Goal: Task Accomplishment & Management: Manage account settings

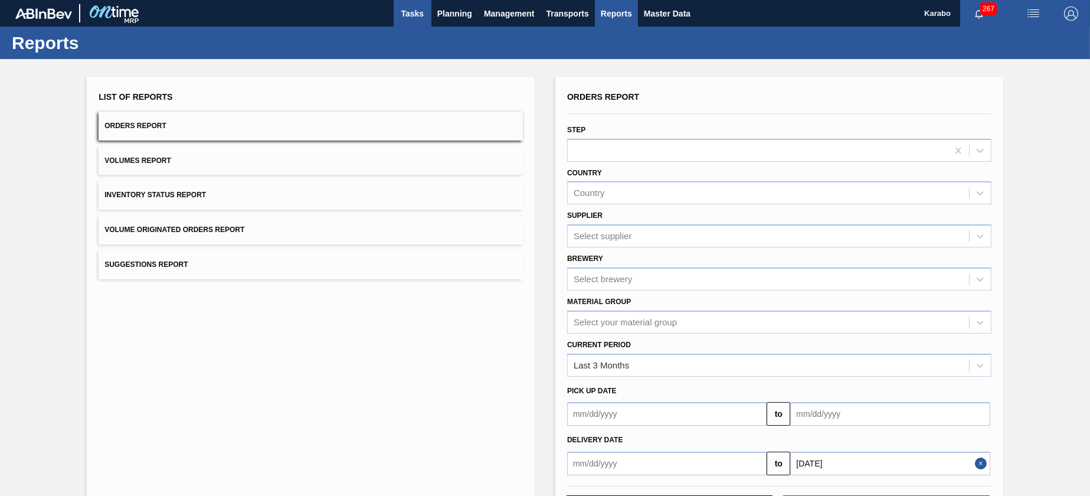
click at [417, 13] on span "Tasks" at bounding box center [413, 13] width 26 height 14
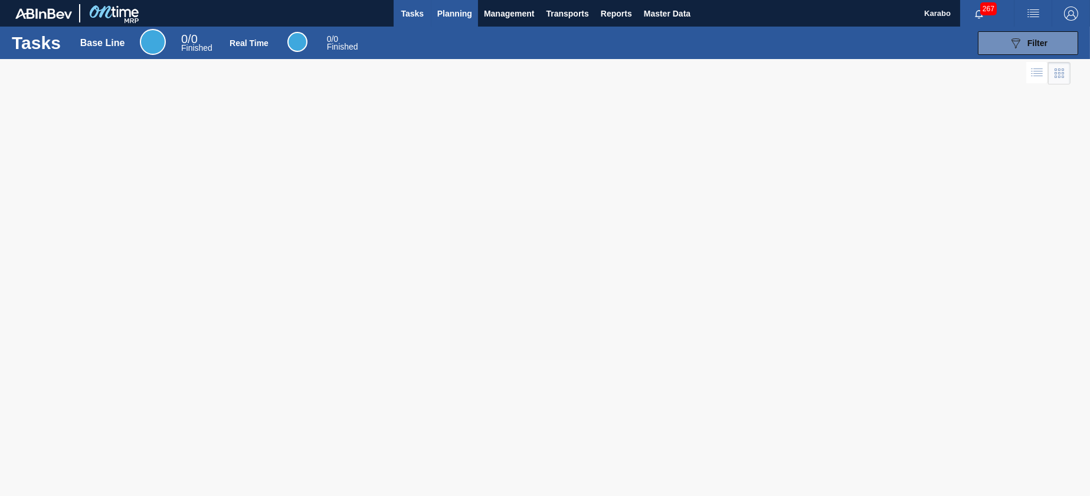
click at [468, 12] on span "Planning" at bounding box center [454, 13] width 35 height 14
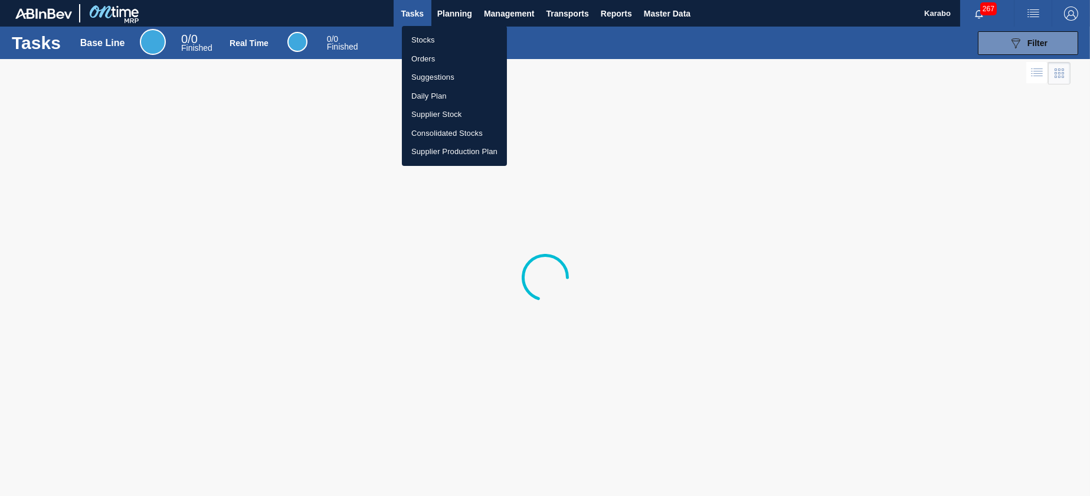
click at [451, 37] on li "Stocks" at bounding box center [454, 40] width 105 height 19
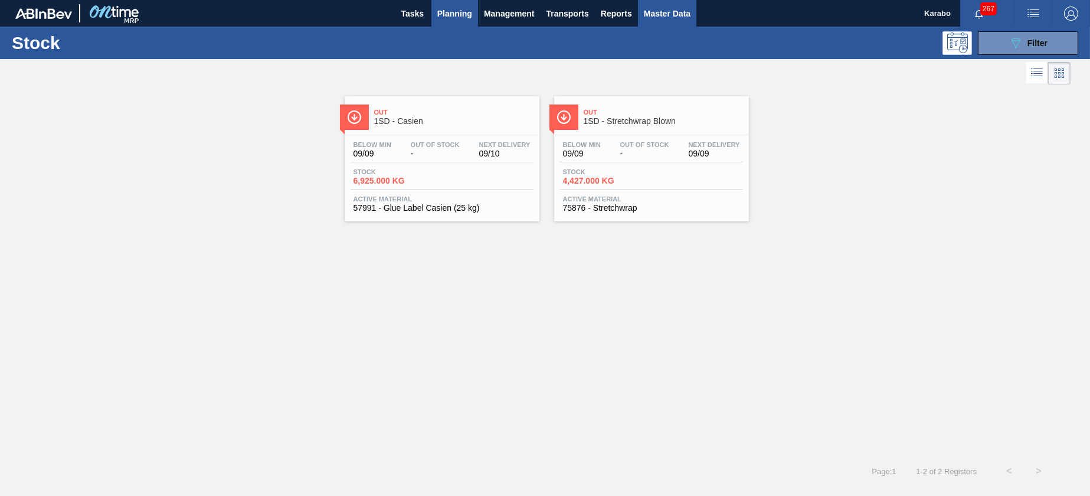
click at [649, 17] on span "Master Data" at bounding box center [667, 13] width 47 height 14
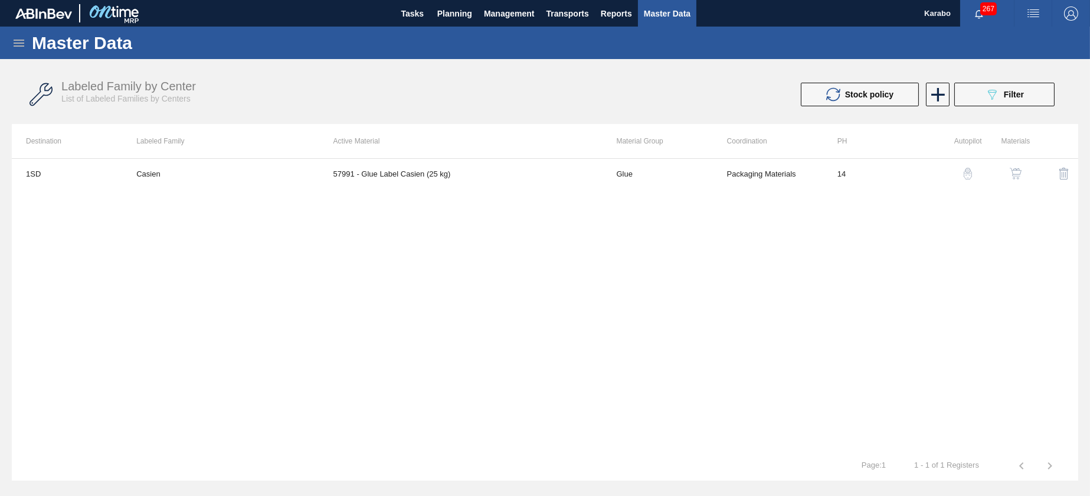
click at [15, 48] on icon at bounding box center [19, 43] width 14 height 14
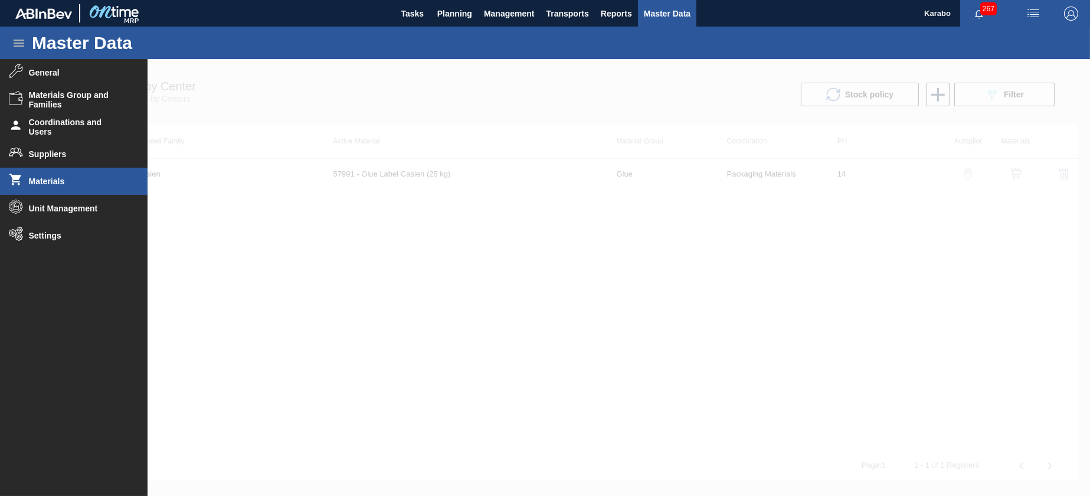
click at [72, 175] on li "Materials" at bounding box center [74, 181] width 148 height 27
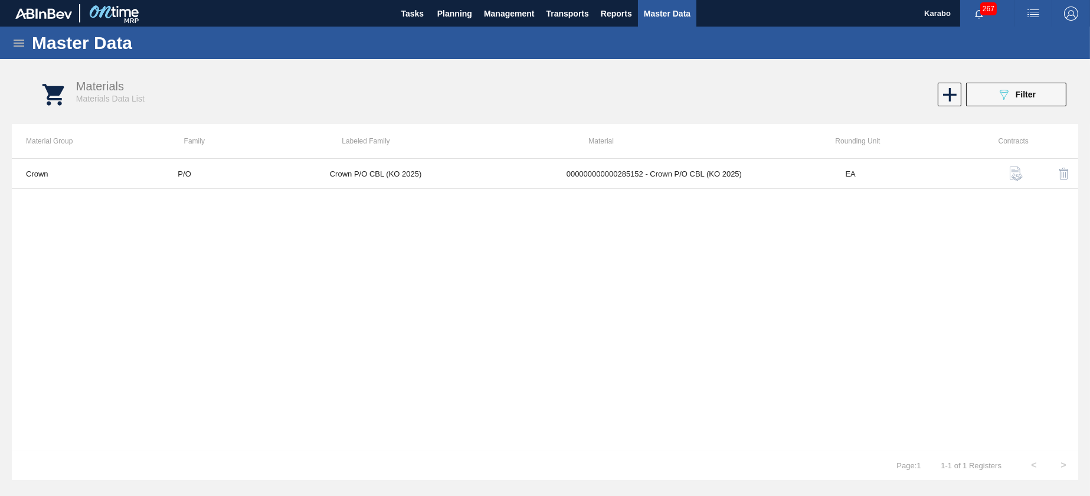
click at [20, 37] on icon at bounding box center [19, 43] width 14 height 14
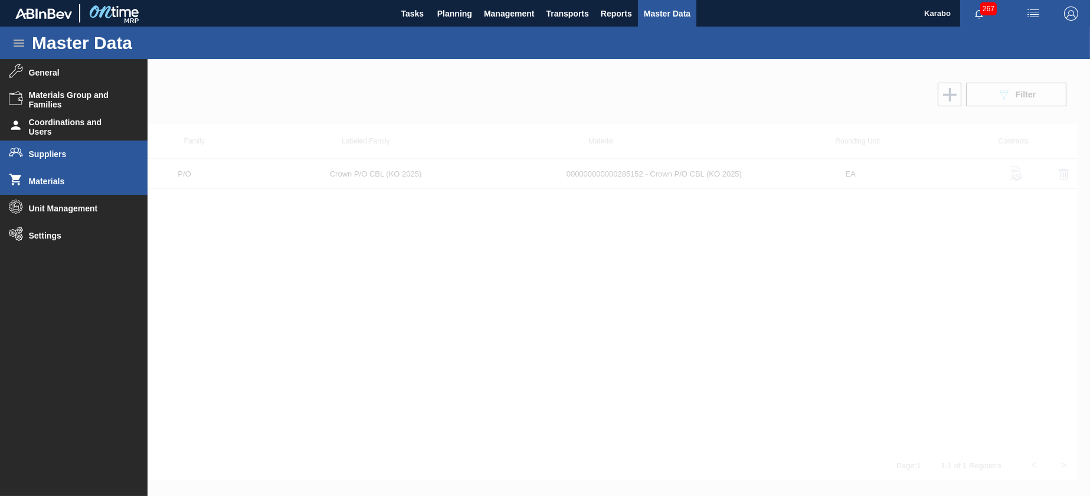
click at [97, 149] on li "Suppliers" at bounding box center [74, 154] width 148 height 27
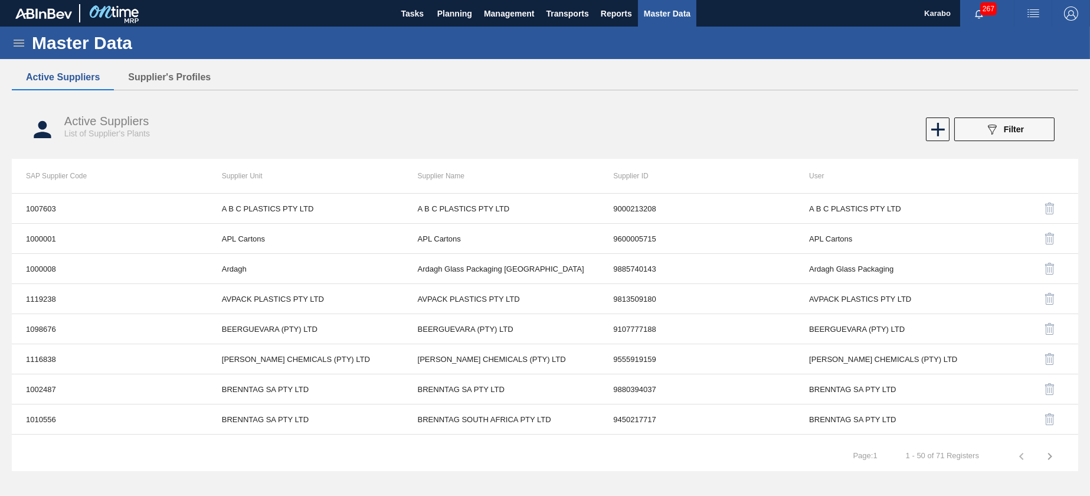
click at [15, 38] on icon at bounding box center [19, 43] width 14 height 14
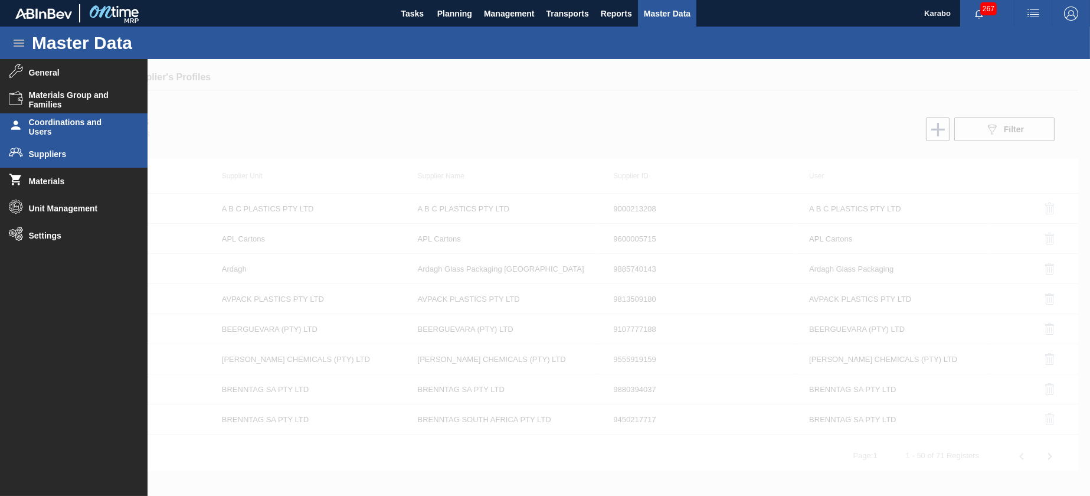
click at [98, 136] on span "Coordinations and Users" at bounding box center [77, 126] width 97 height 19
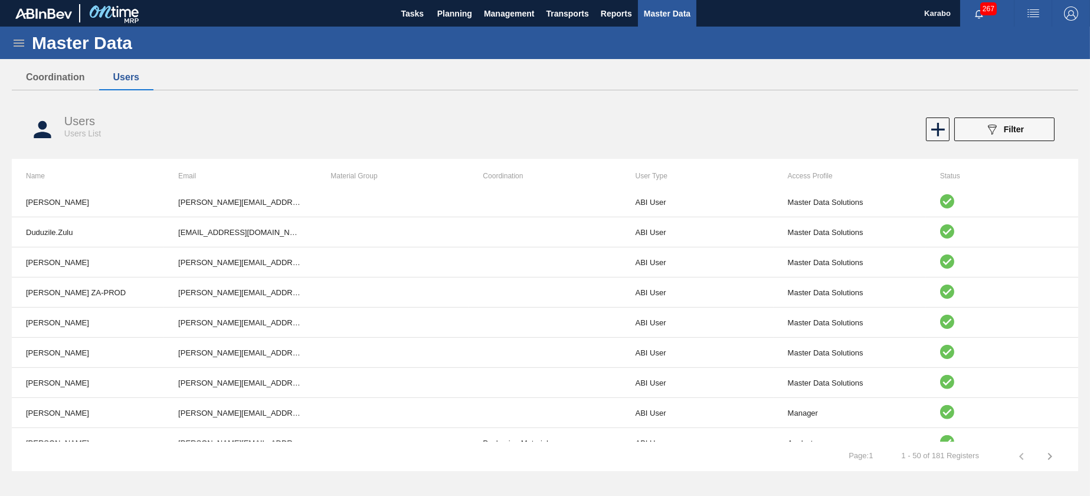
scroll to position [1255, 0]
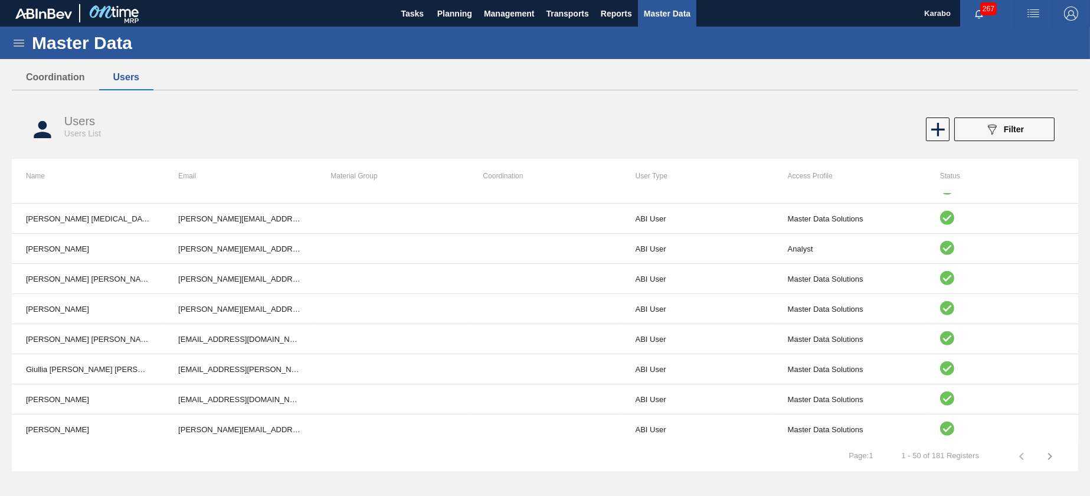
click at [1049, 451] on icon "button" at bounding box center [1050, 456] width 14 height 14
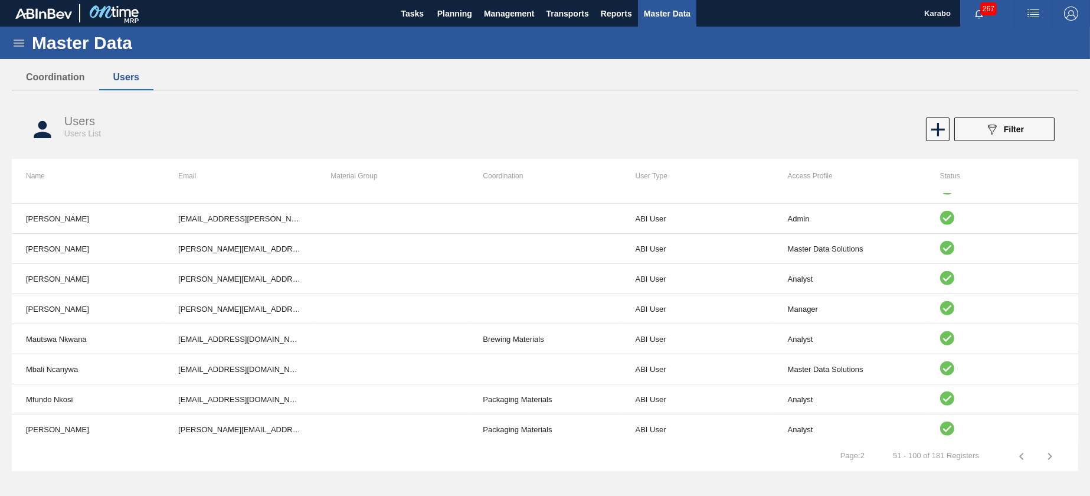
click at [1043, 459] on icon "button" at bounding box center [1050, 456] width 14 height 14
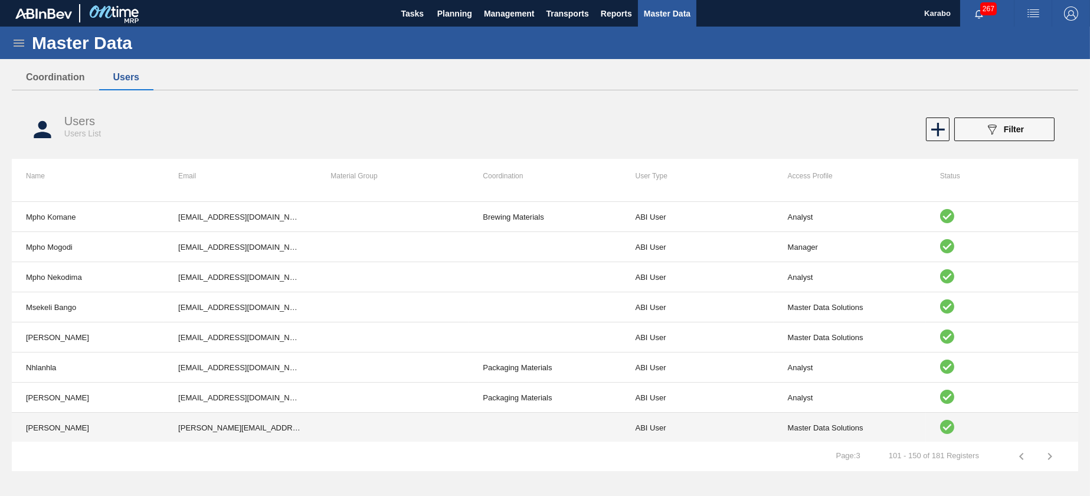
scroll to position [15, 0]
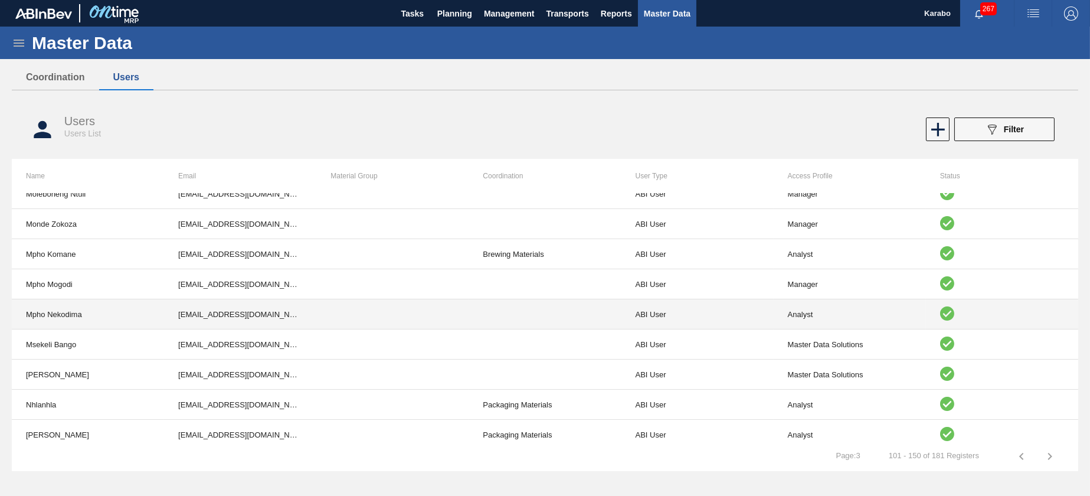
click at [136, 306] on td "Mpho Nekodima" at bounding box center [88, 314] width 152 height 30
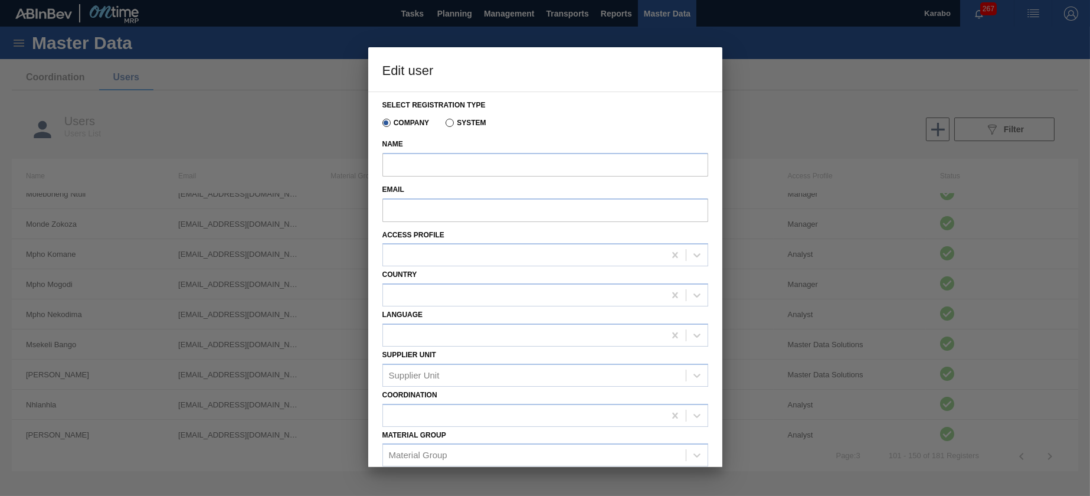
type input "Mpho Nekodima"
type input "Mpho.Nekodima@za.ab-inbev.com"
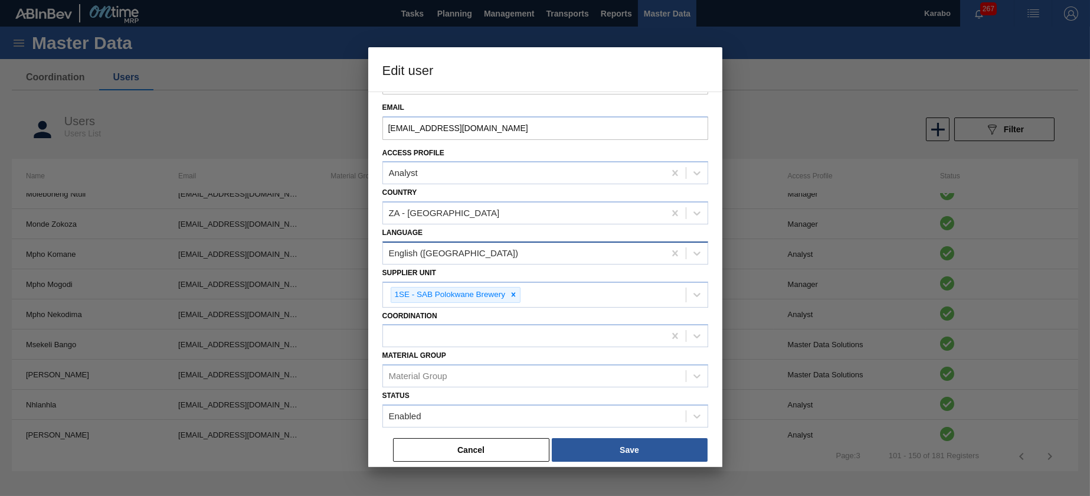
scroll to position [83, 0]
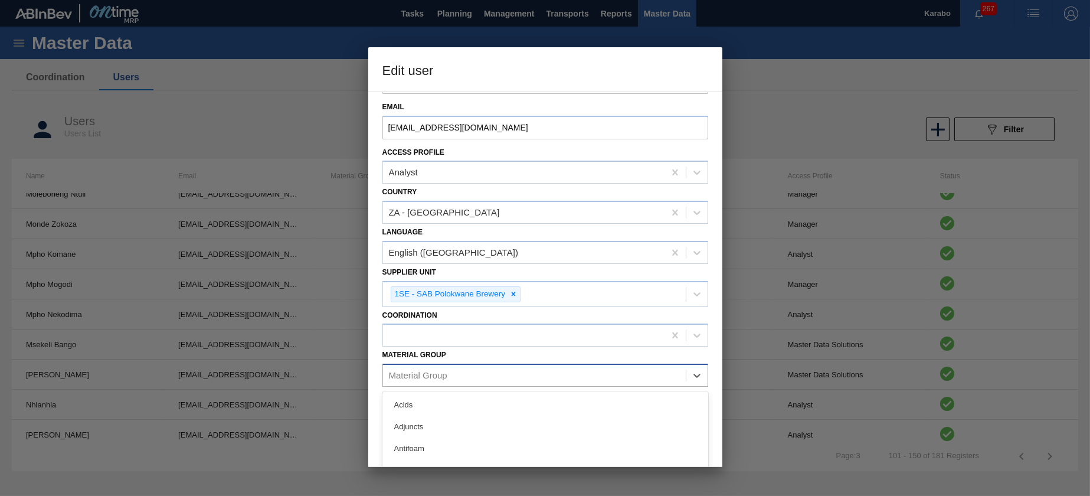
click at [602, 371] on div "Material Group" at bounding box center [534, 375] width 303 height 17
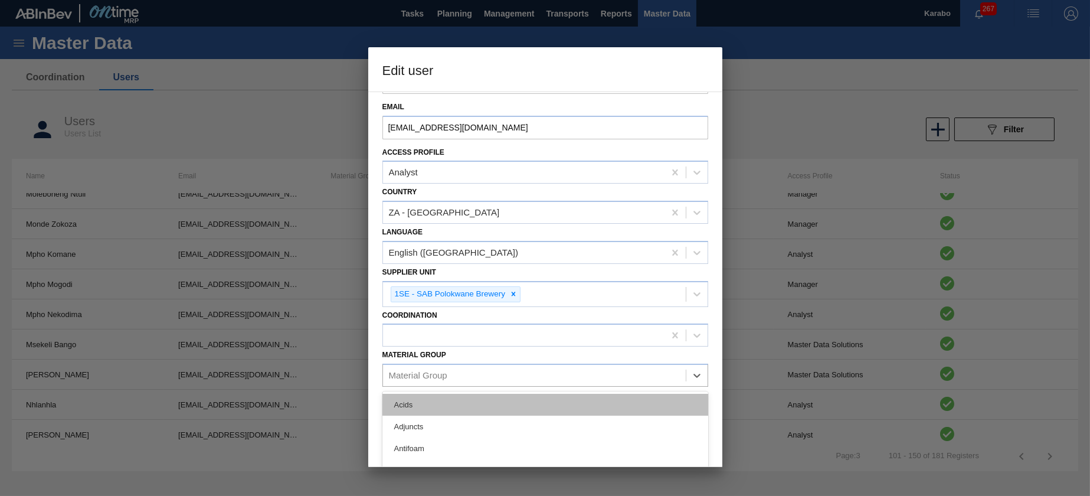
scroll to position [185, 0]
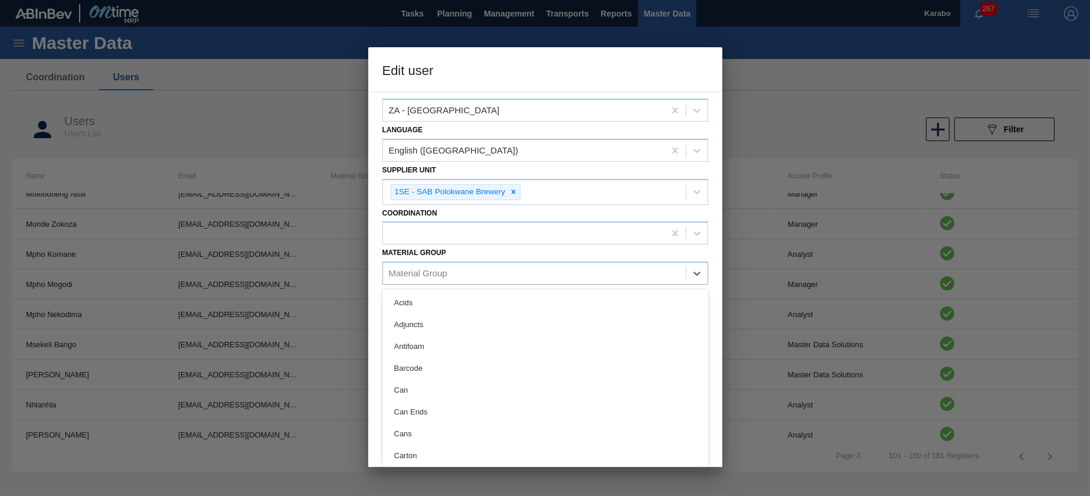
click at [533, 254] on div "Select registration type Company System Name Mpho Nekodima Email Mpho.Nekodima@…" at bounding box center [545, 280] width 354 height 376
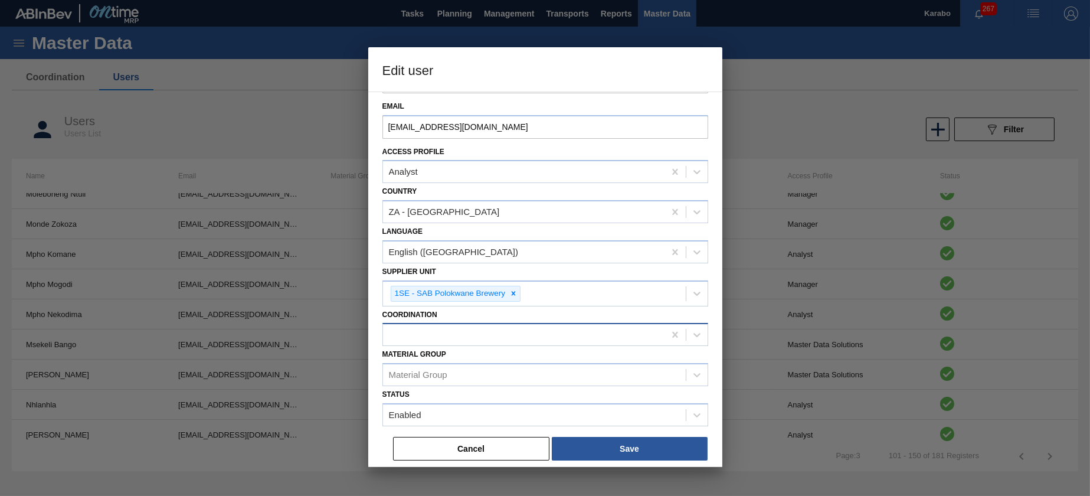
click at [532, 326] on div at bounding box center [524, 334] width 282 height 17
click at [559, 309] on div "Coordination option Brewing Materials focused, 1 of 2. 2 results available. Use…" at bounding box center [546, 326] width 326 height 40
click at [531, 333] on div at bounding box center [524, 334] width 282 height 17
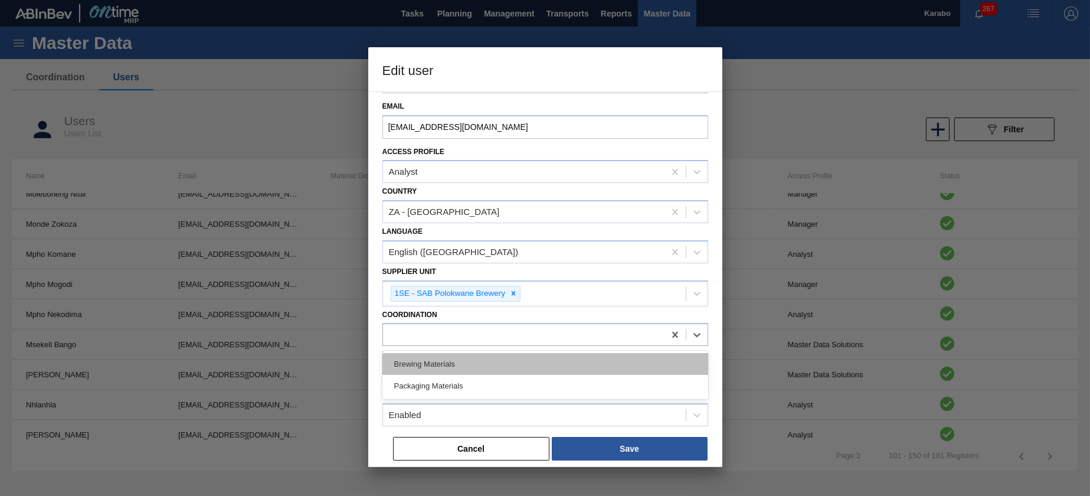
click at [531, 357] on div "Brewing Materials" at bounding box center [546, 364] width 326 height 22
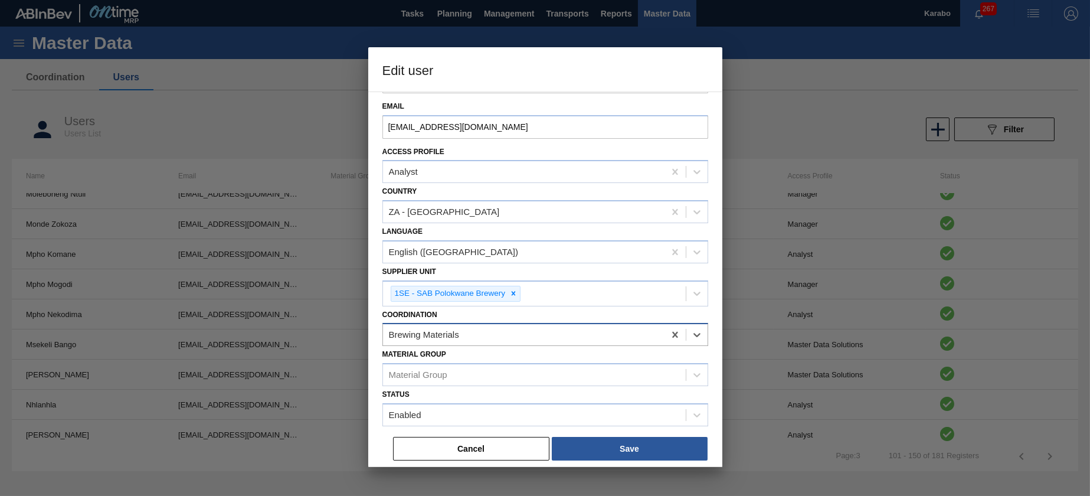
click at [536, 332] on div "Brewing Materials" at bounding box center [524, 334] width 282 height 17
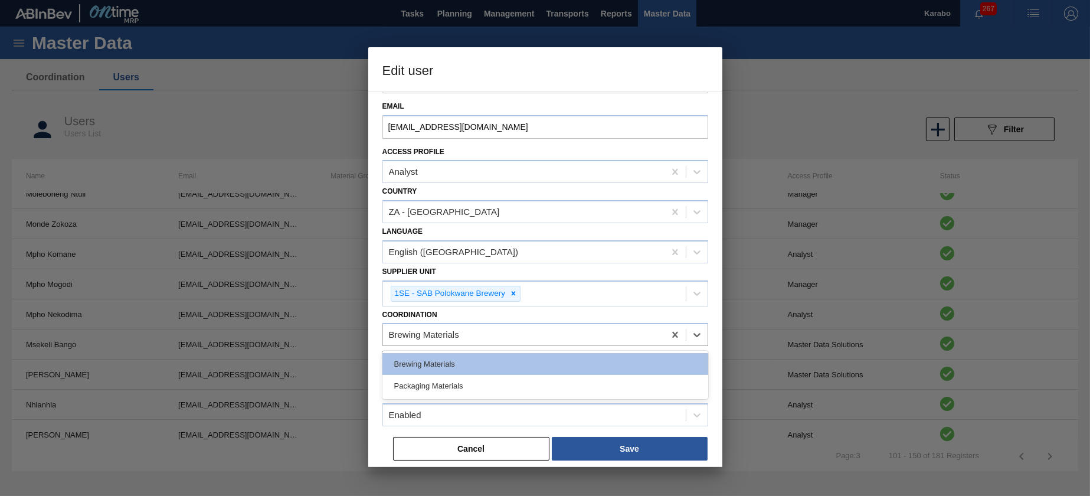
click at [518, 383] on div "Packaging Materials" at bounding box center [546, 386] width 326 height 22
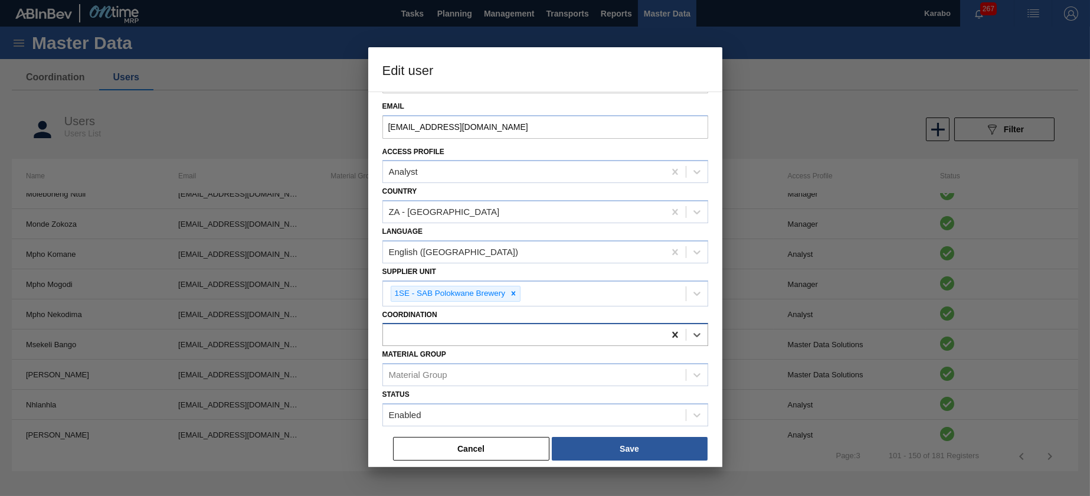
click at [673, 336] on icon at bounding box center [676, 335] width 12 height 12
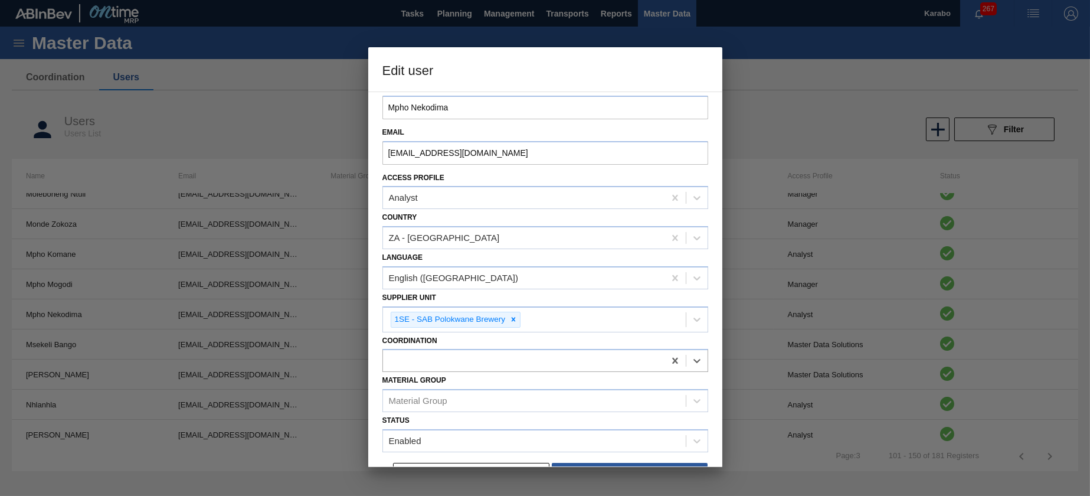
scroll to position [83, 0]
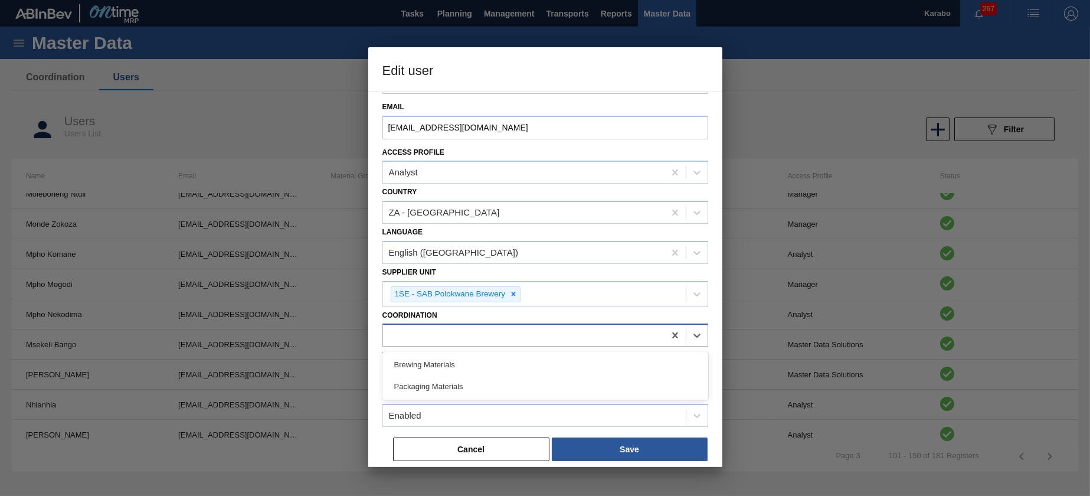
click at [547, 328] on div at bounding box center [524, 335] width 282 height 17
drag, startPoint x: 505, startPoint y: 362, endPoint x: 518, endPoint y: 357, distance: 14.6
click at [507, 362] on div "Brewing Materials" at bounding box center [546, 365] width 326 height 22
click at [561, 333] on div "Brewing Materials" at bounding box center [524, 335] width 282 height 17
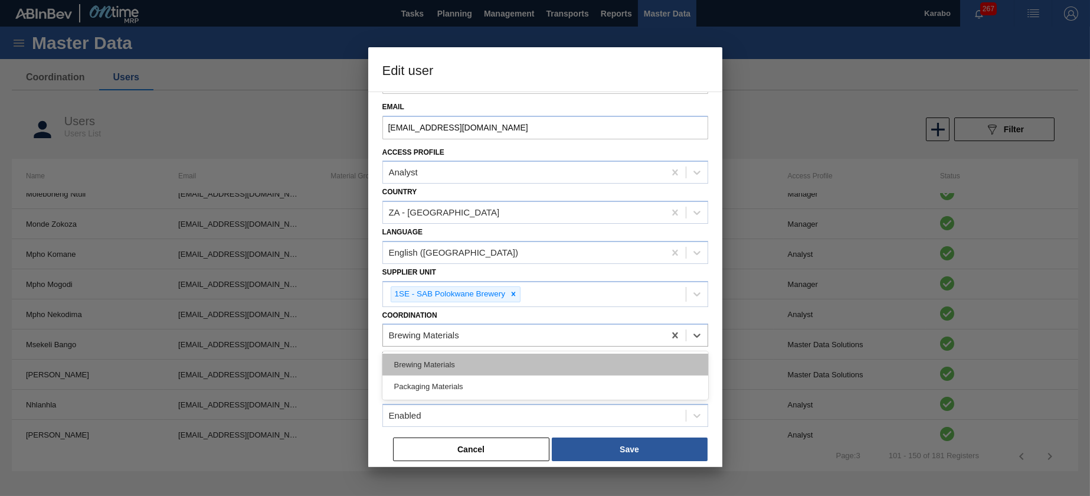
click at [555, 368] on div "Brewing Materials" at bounding box center [546, 365] width 326 height 22
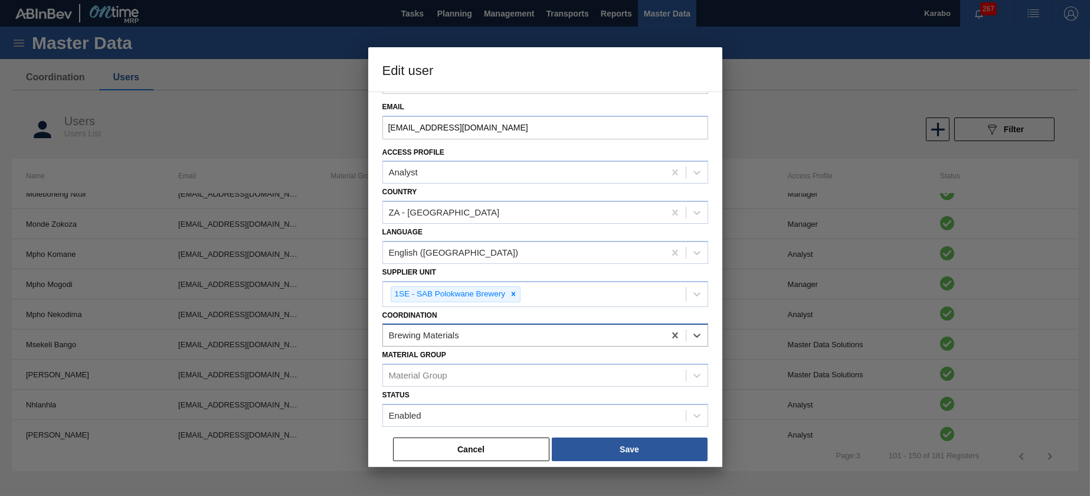
click at [556, 337] on div "Brewing Materials" at bounding box center [524, 335] width 282 height 17
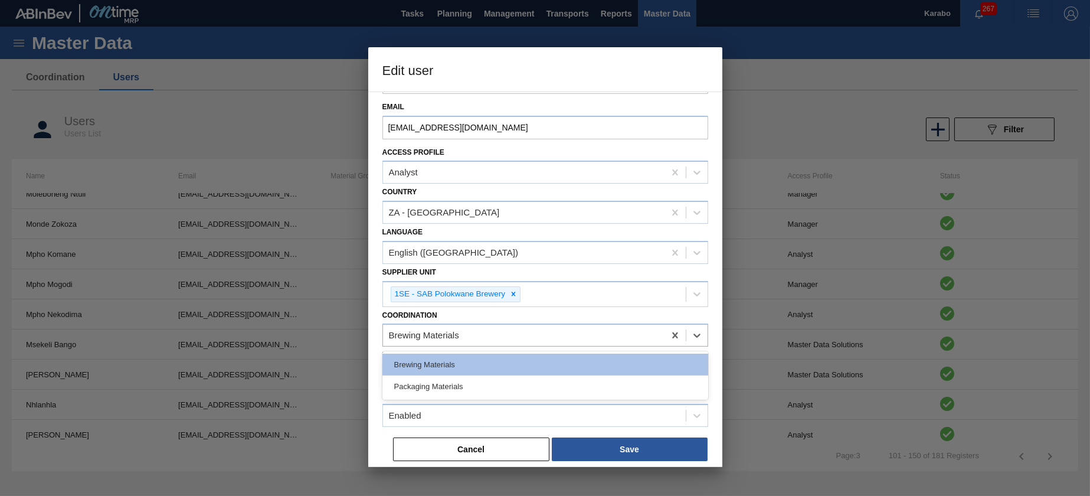
drag, startPoint x: 534, startPoint y: 387, endPoint x: 566, endPoint y: 361, distance: 40.8
click at [534, 386] on div "Packaging Materials" at bounding box center [546, 387] width 326 height 22
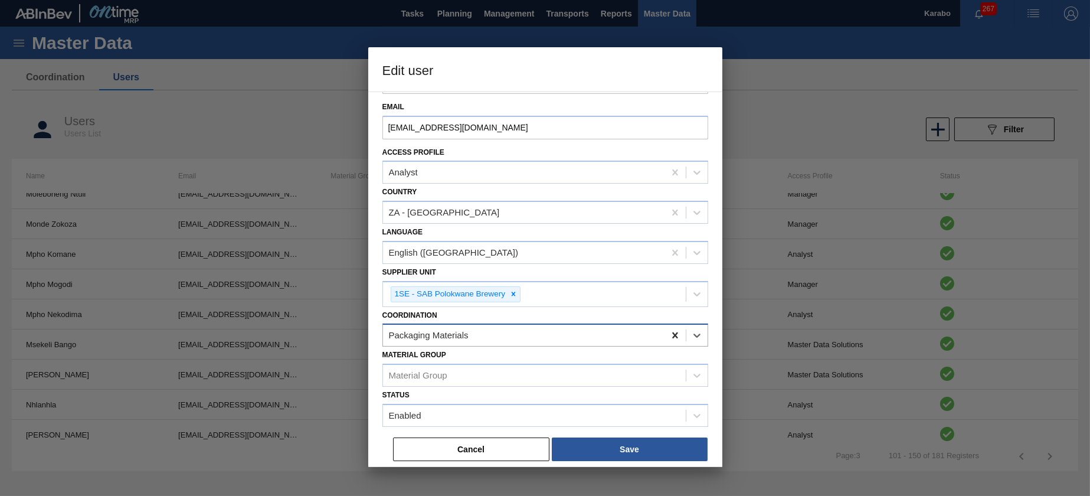
click at [672, 337] on icon at bounding box center [676, 335] width 12 height 12
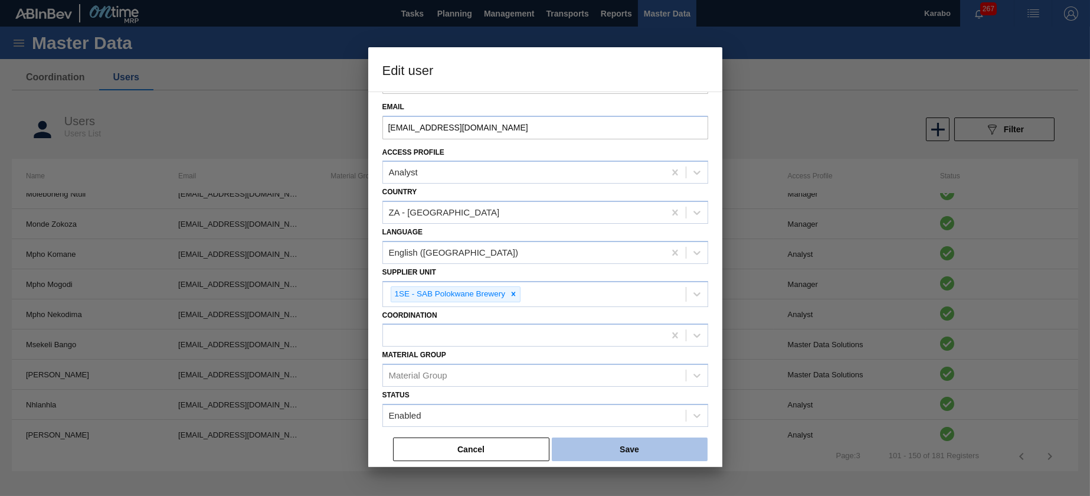
click at [635, 452] on button "Save" at bounding box center [630, 449] width 156 height 24
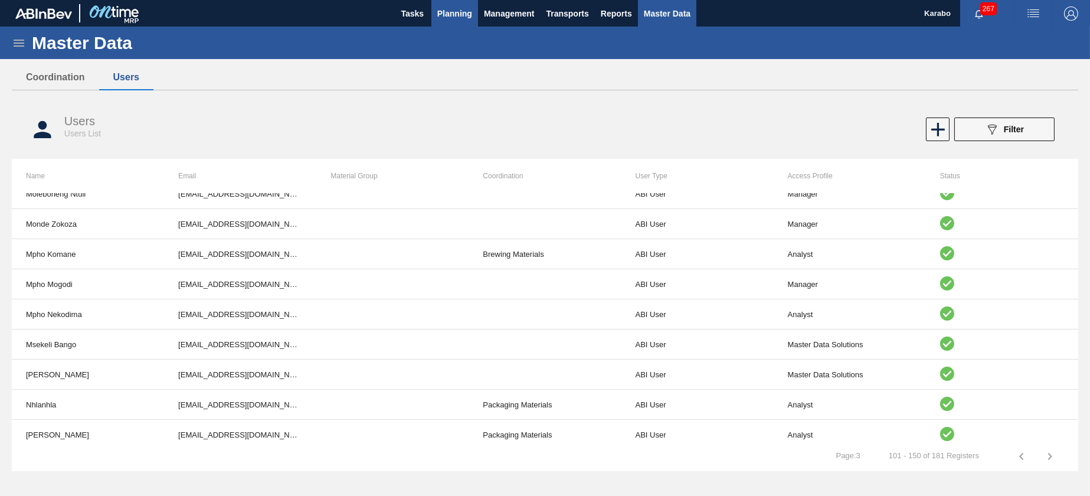
click at [447, 12] on span "Planning" at bounding box center [454, 13] width 35 height 14
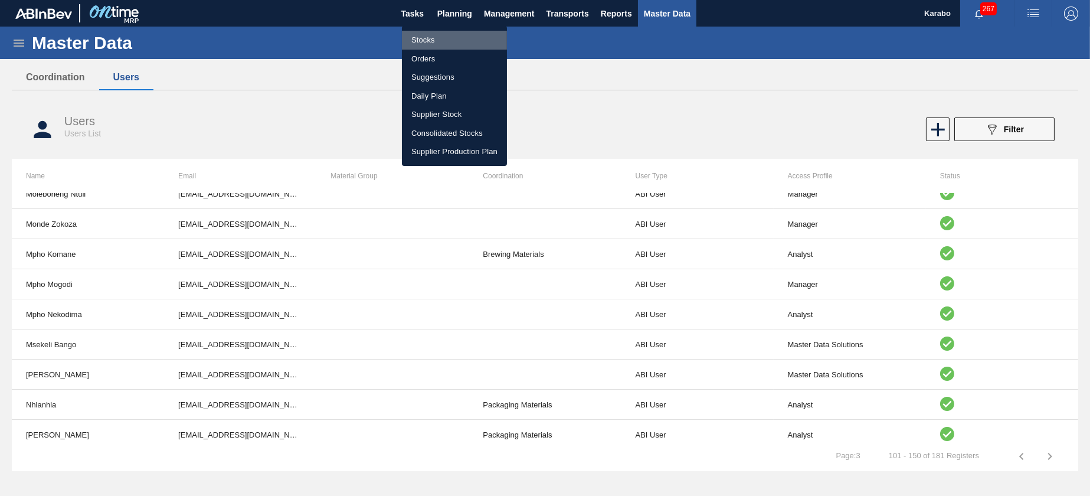
click at [441, 37] on li "Stocks" at bounding box center [454, 40] width 105 height 19
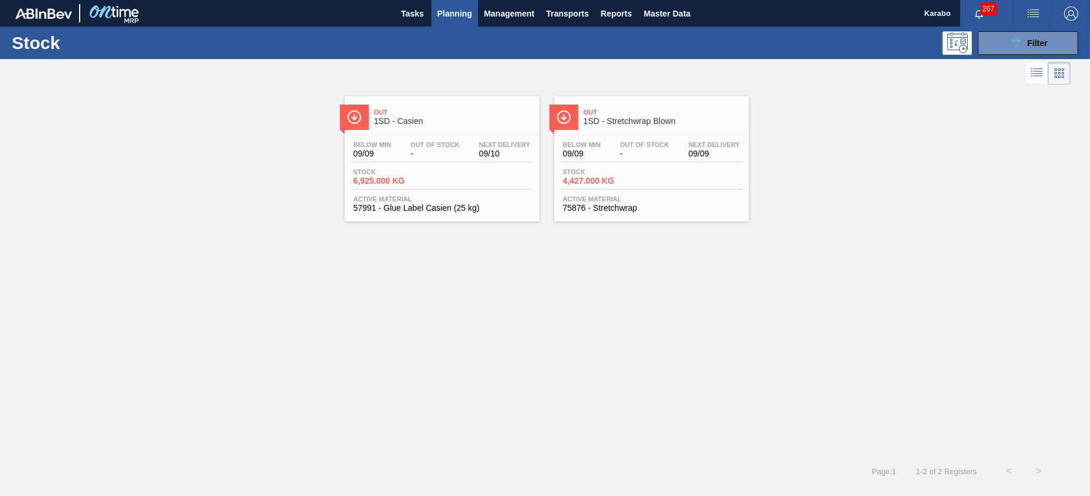
click at [460, 12] on span "Planning" at bounding box center [454, 13] width 35 height 14
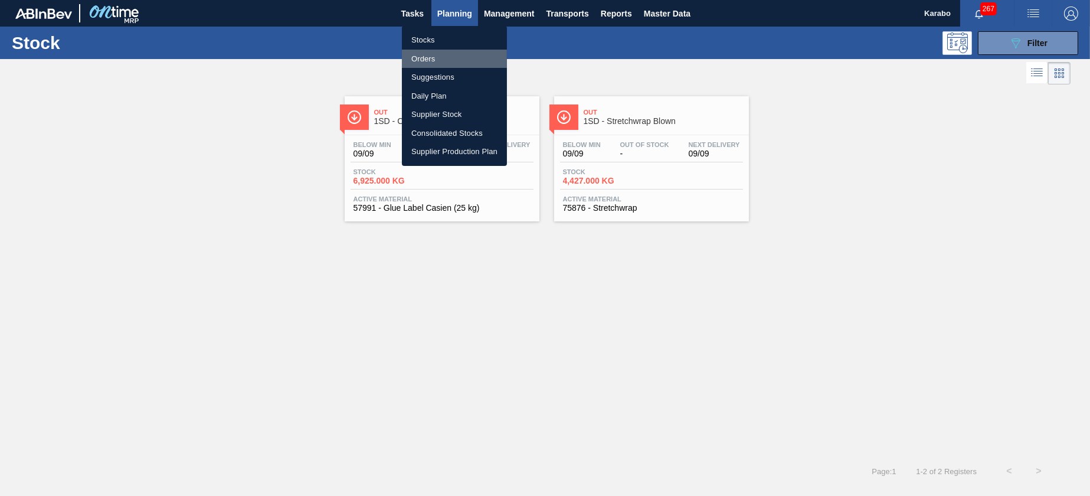
click at [446, 57] on li "Orders" at bounding box center [454, 59] width 105 height 19
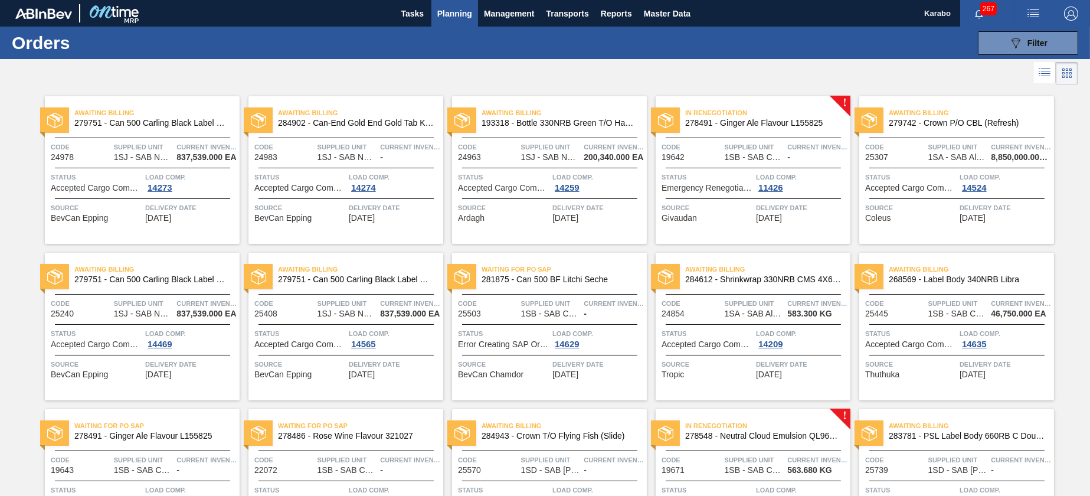
click at [785, 44] on div "089F7B8B-B2A5-4AFE-B5C0-19BA573D28AC Filter Portal Order Code PO SAP Code Step …" at bounding box center [635, 42] width 897 height 35
